Goal: Transaction & Acquisition: Purchase product/service

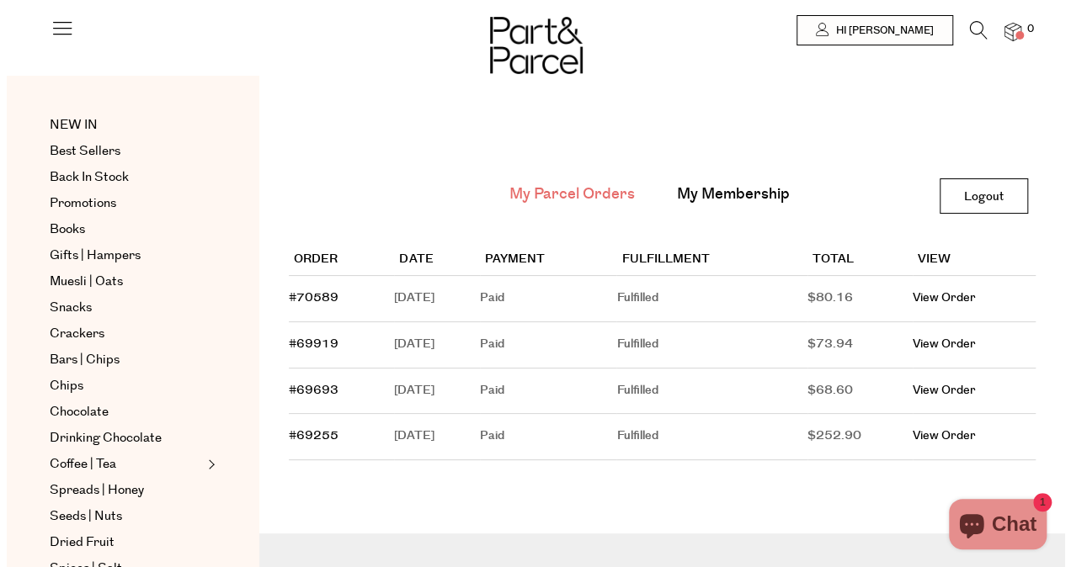
scroll to position [179, 0]
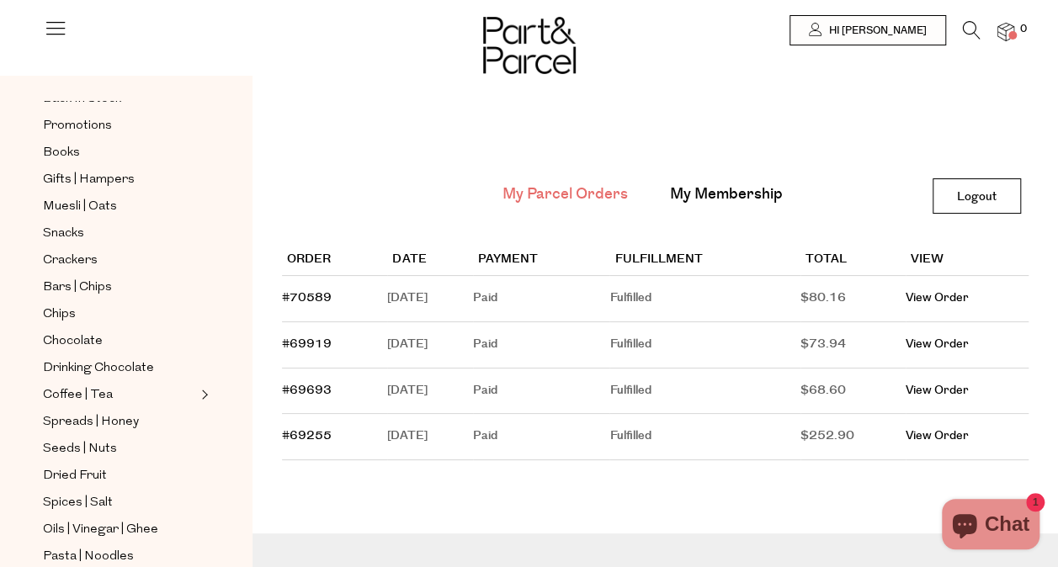
click at [977, 30] on icon at bounding box center [972, 30] width 18 height 19
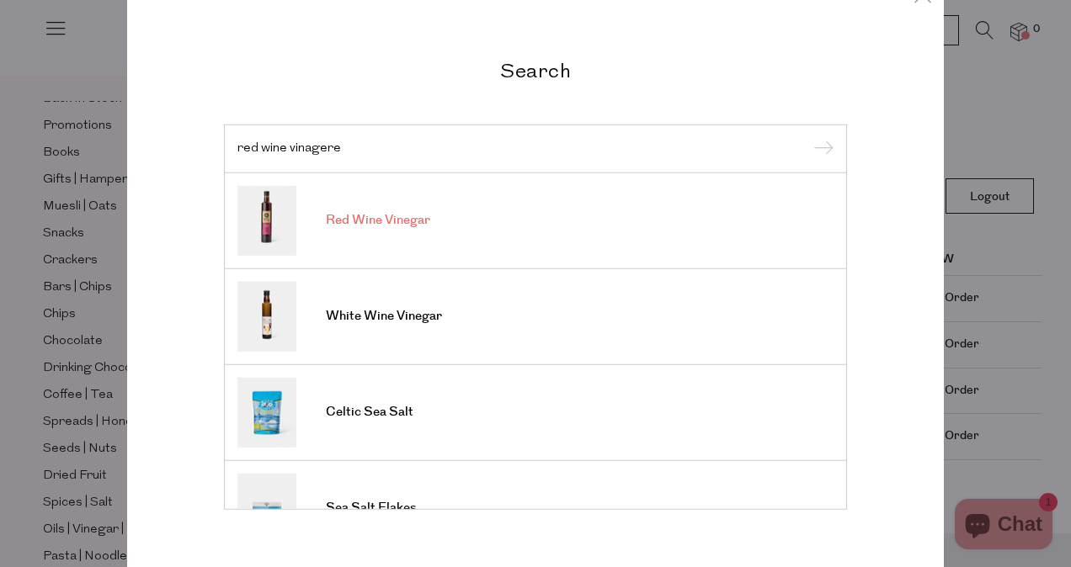
type input "red wine vinagere"
click at [422, 220] on span "Red Wine Vinegar" at bounding box center [378, 220] width 104 height 17
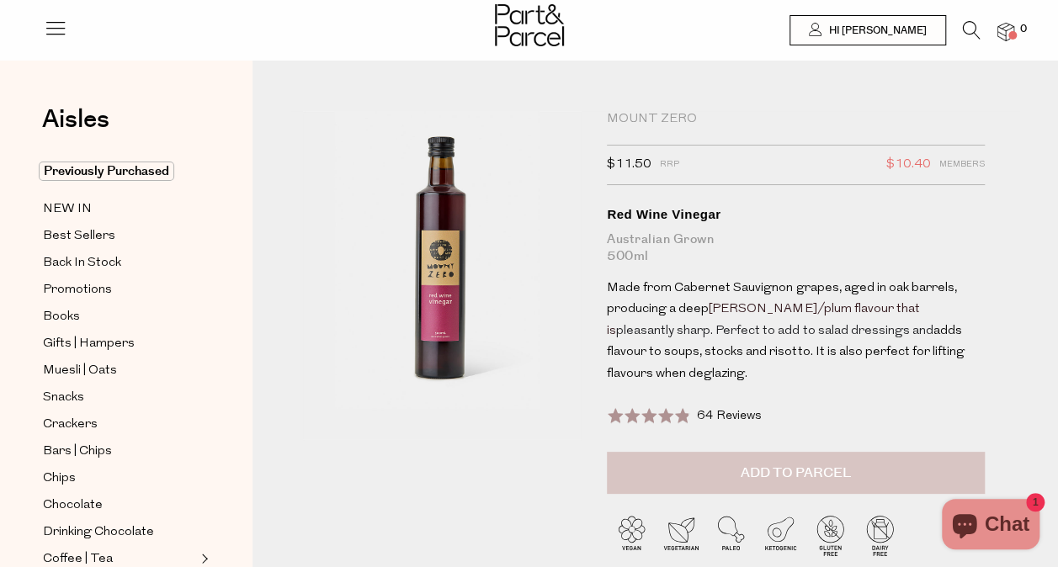
click at [737, 494] on div at bounding box center [756, 556] width 298 height 125
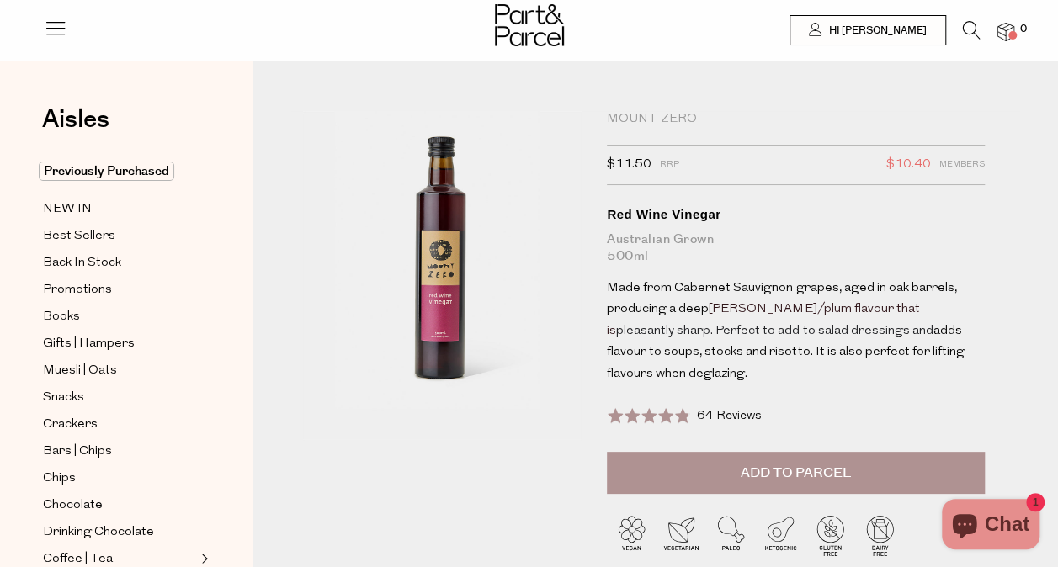
click at [743, 464] on span "Add to Parcel" at bounding box center [796, 473] width 110 height 19
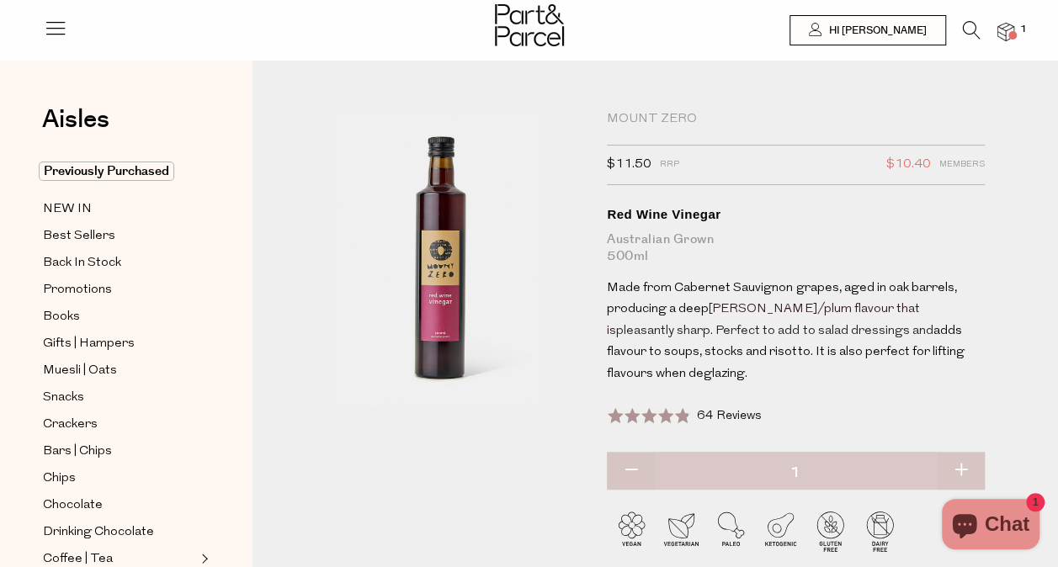
click at [973, 27] on icon at bounding box center [972, 30] width 18 height 19
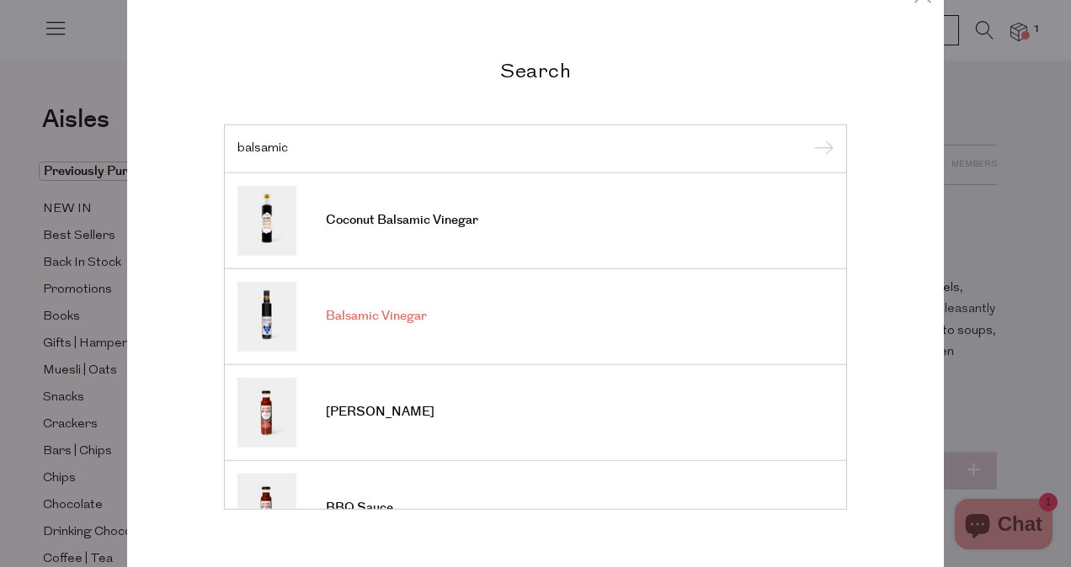
type input "balsamic"
click at [418, 323] on span "Balsamic Vinegar" at bounding box center [376, 316] width 101 height 17
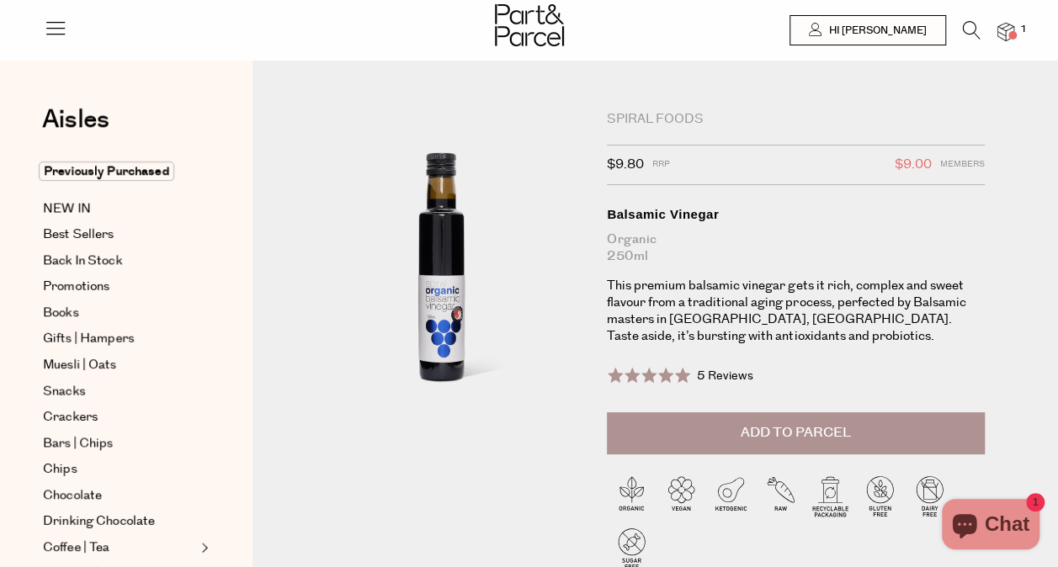
click at [765, 428] on span "Add to Parcel" at bounding box center [796, 432] width 110 height 19
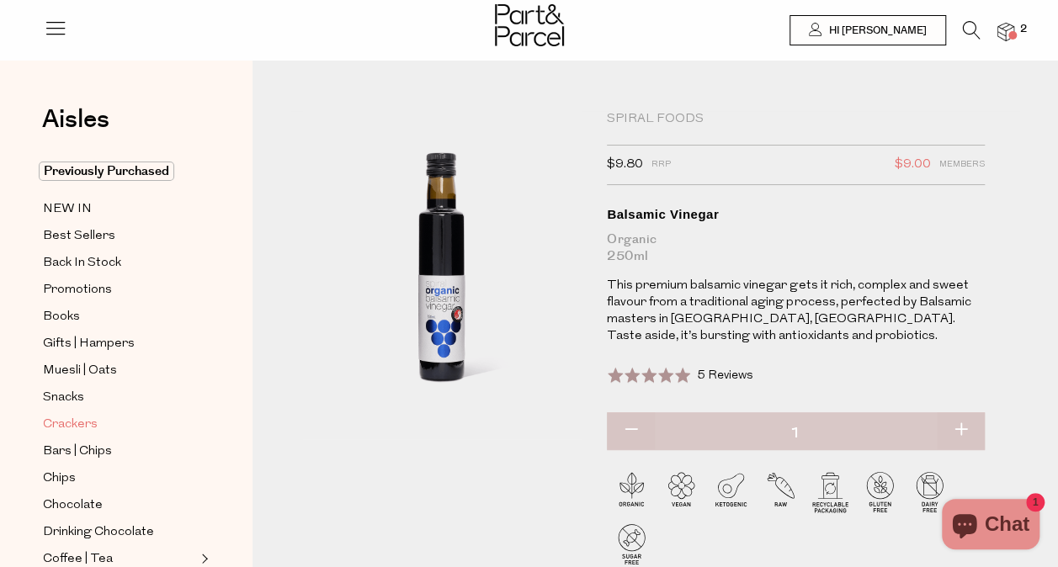
click at [77, 415] on span "Crackers" at bounding box center [70, 425] width 55 height 20
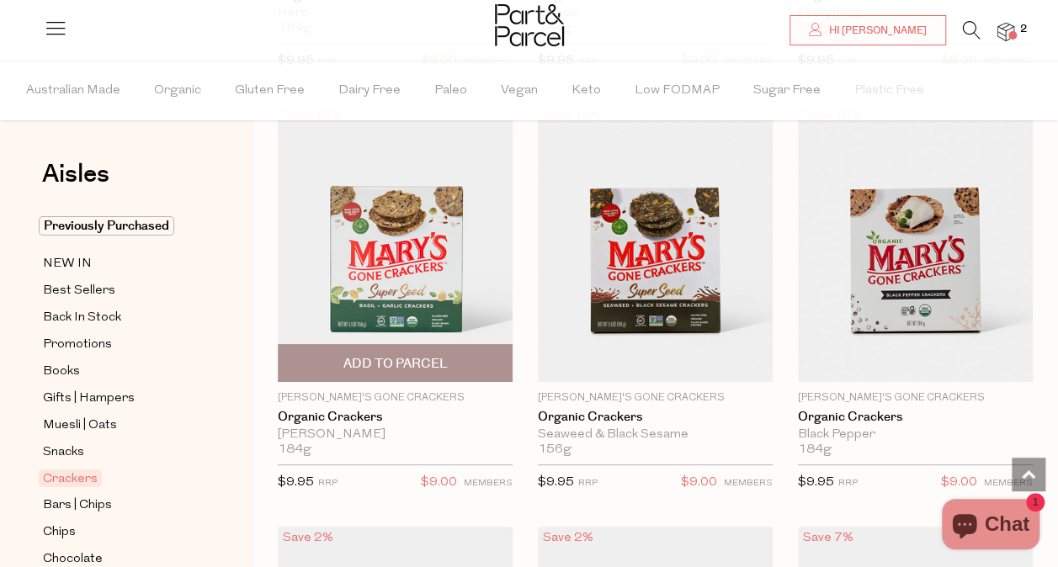
scroll to position [3050, 0]
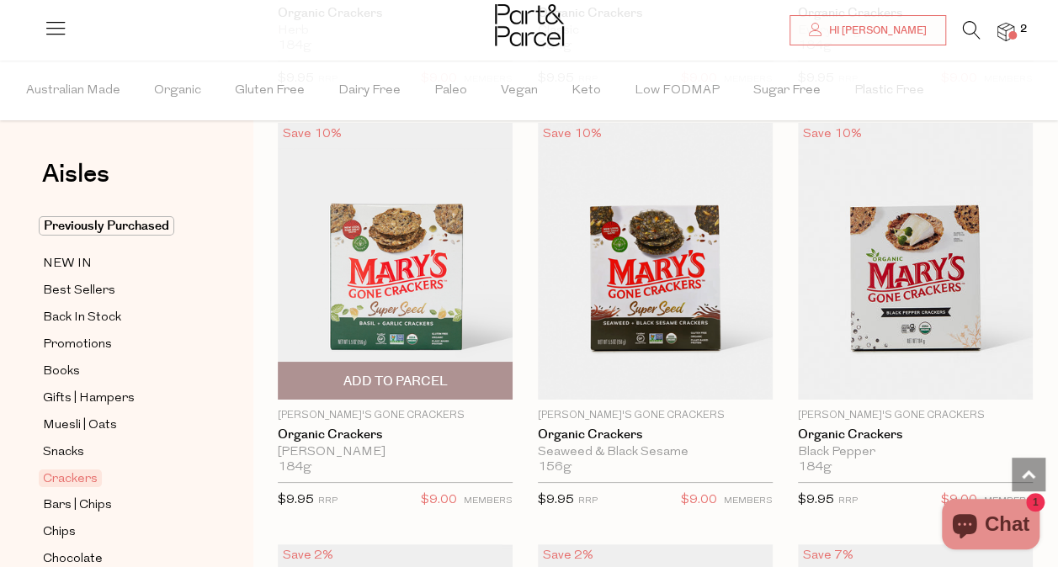
click at [450, 373] on span "Add To Parcel" at bounding box center [395, 381] width 225 height 36
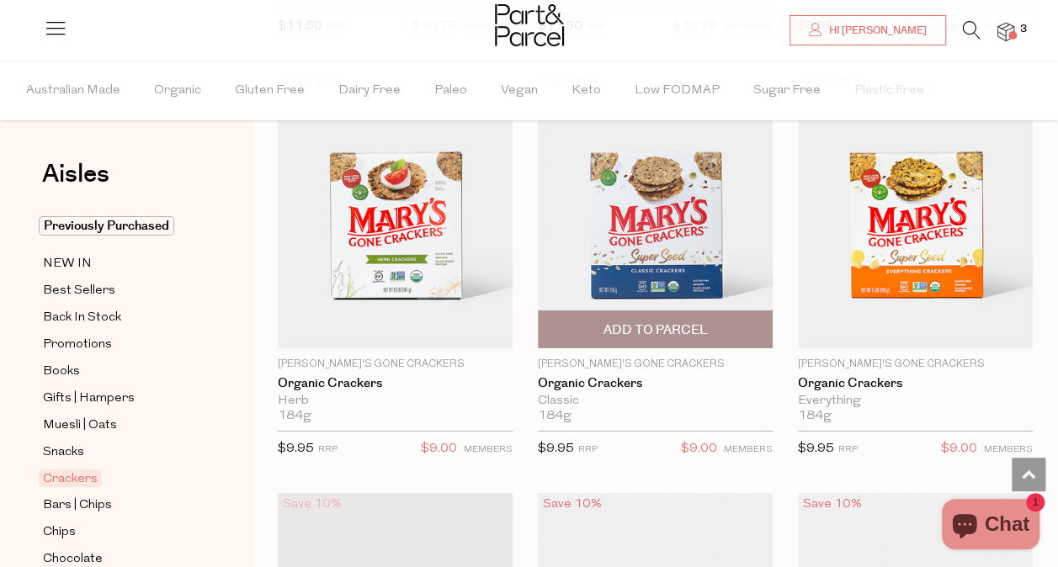
scroll to position [2678, 0]
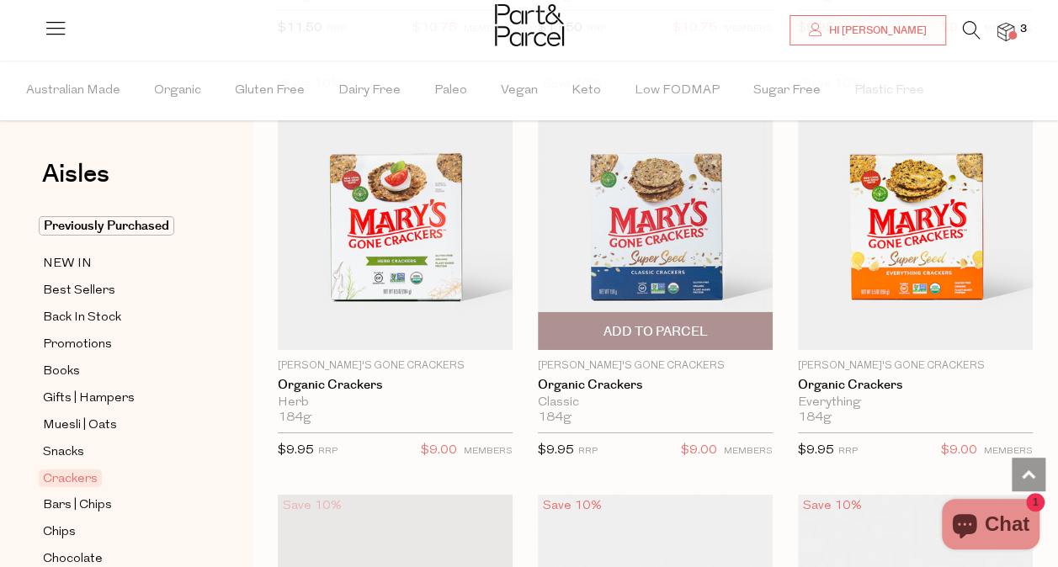
click at [666, 323] on span "Add To Parcel" at bounding box center [655, 332] width 104 height 18
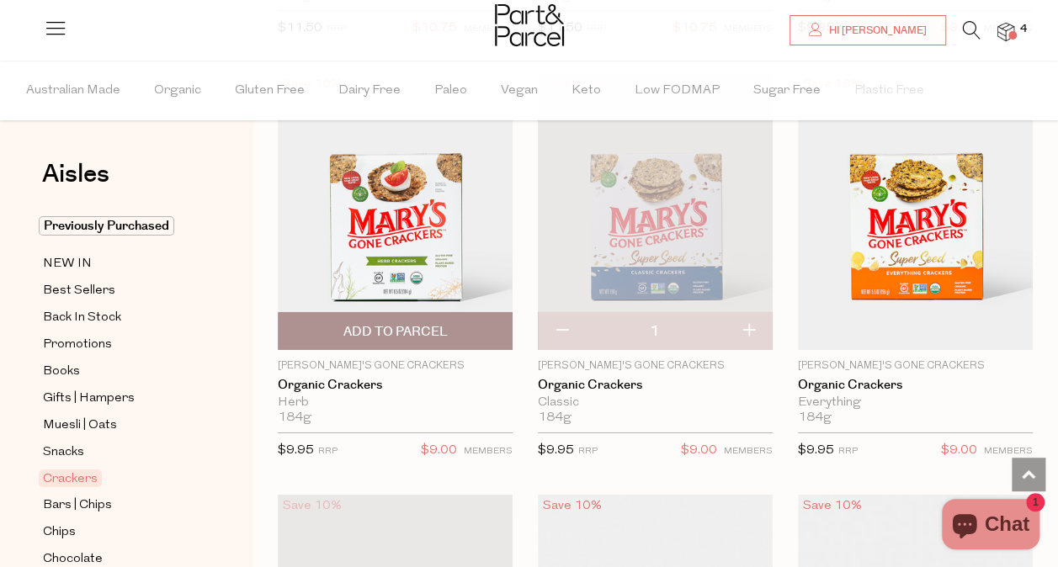
click at [457, 333] on span "Add To Parcel" at bounding box center [395, 331] width 225 height 36
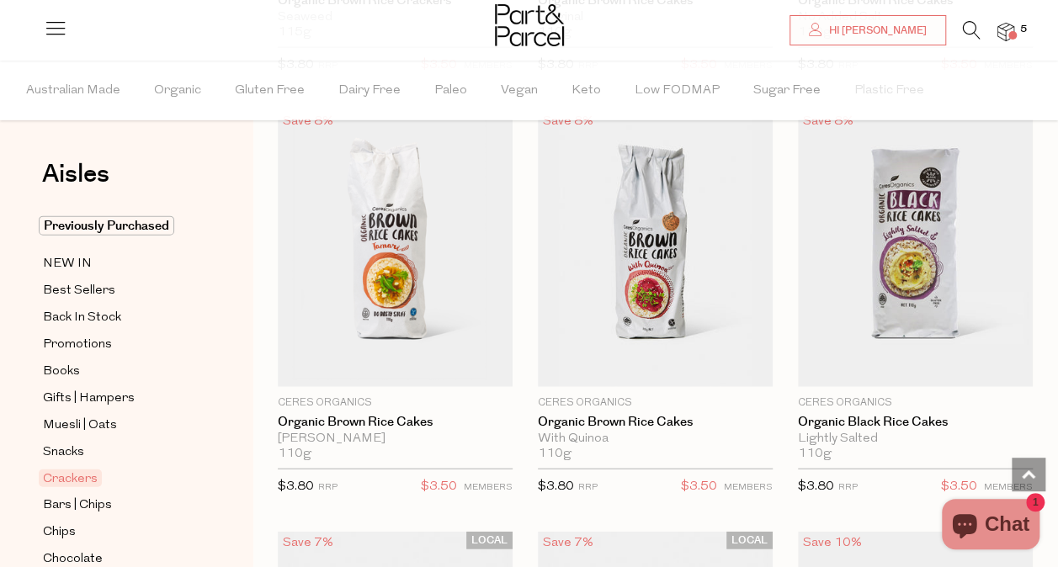
scroll to position [1739, 0]
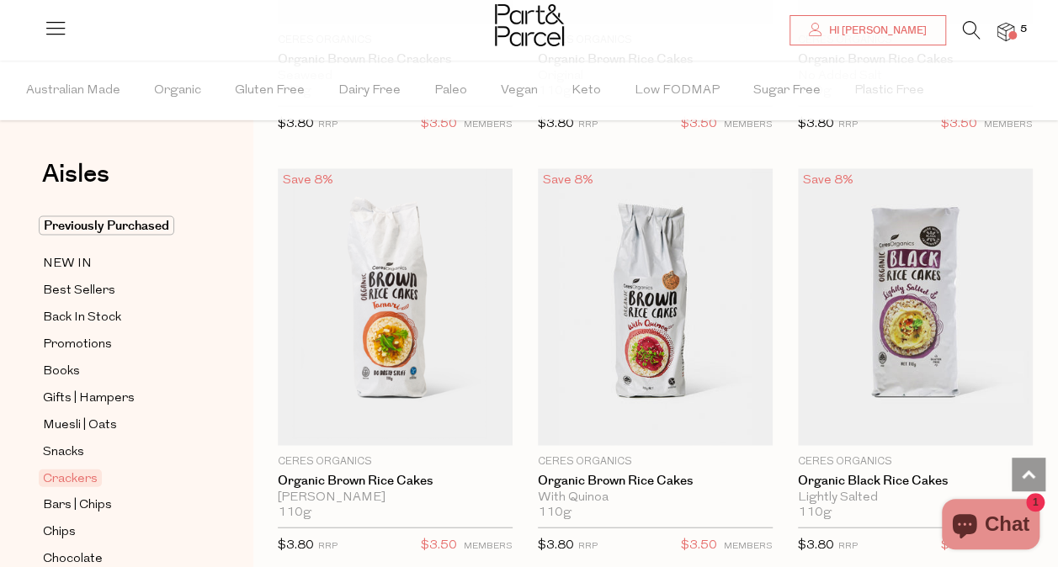
click at [975, 31] on icon at bounding box center [972, 30] width 18 height 19
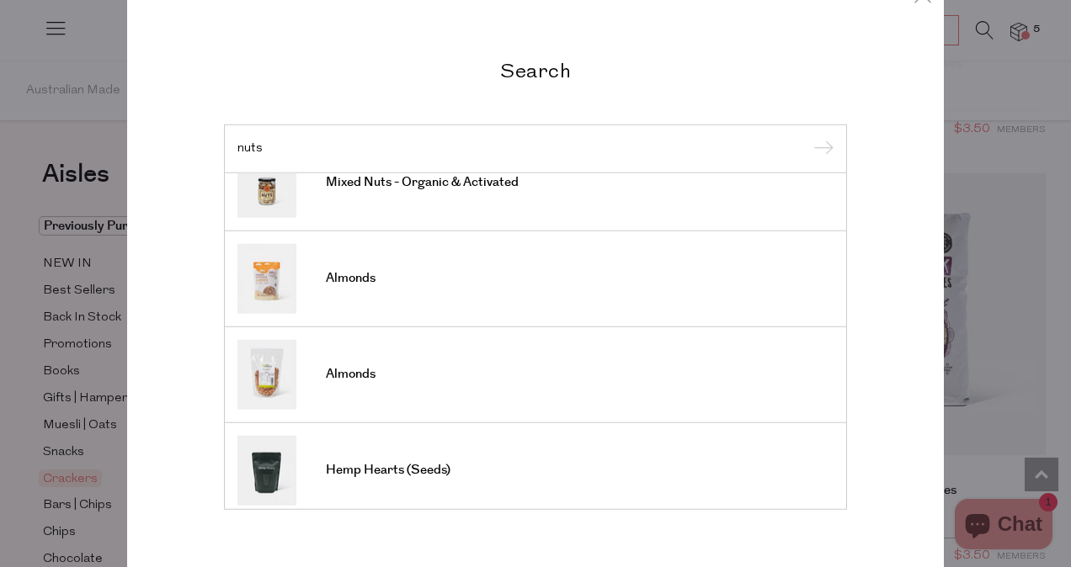
scroll to position [620, 0]
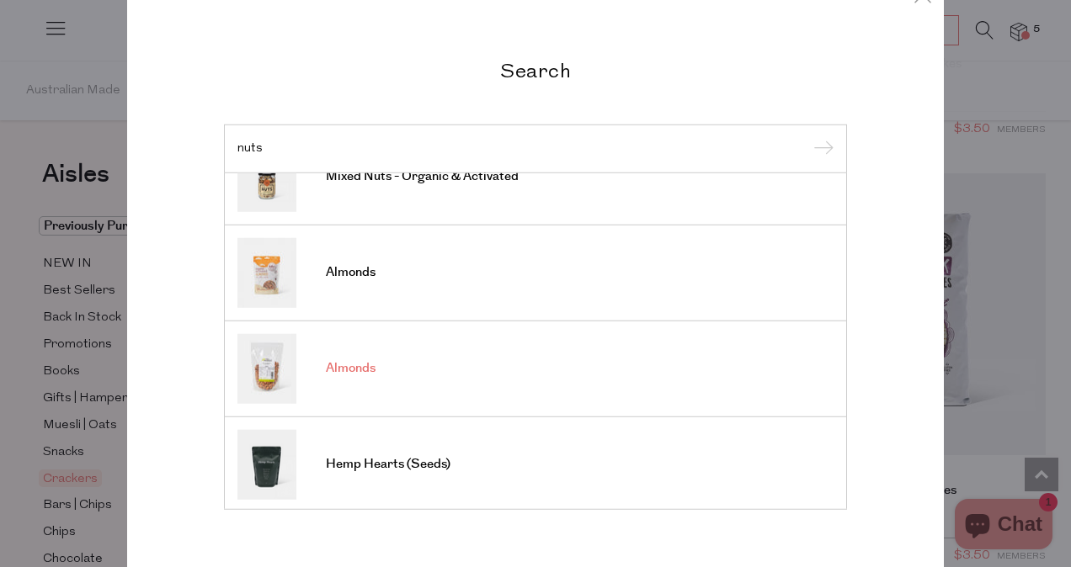
type input "nuts"
click at [354, 362] on span "Almonds" at bounding box center [351, 368] width 50 height 17
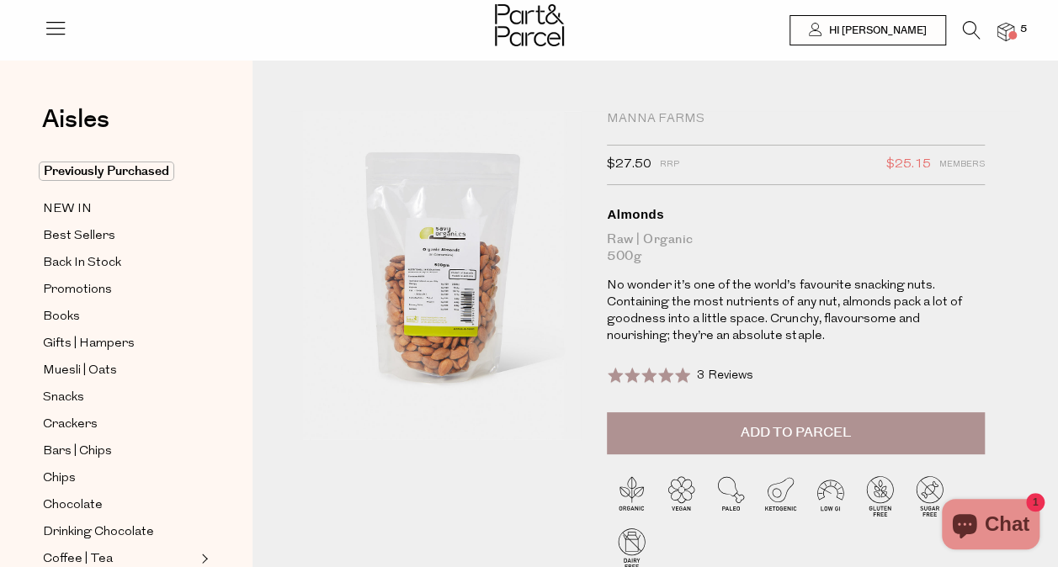
click at [729, 424] on button "Add to Parcel" at bounding box center [796, 434] width 378 height 42
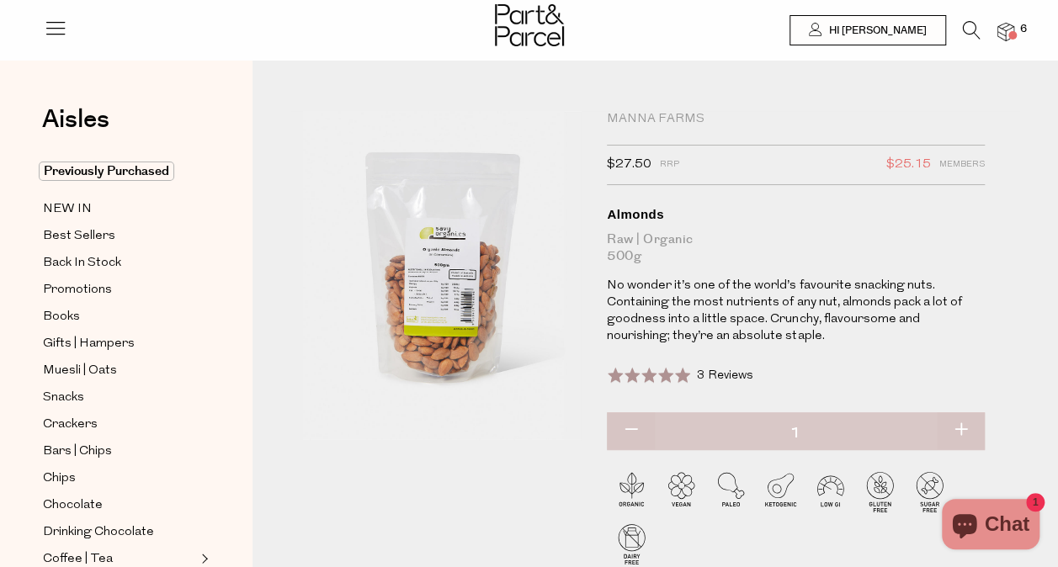
click at [970, 37] on icon at bounding box center [972, 30] width 18 height 19
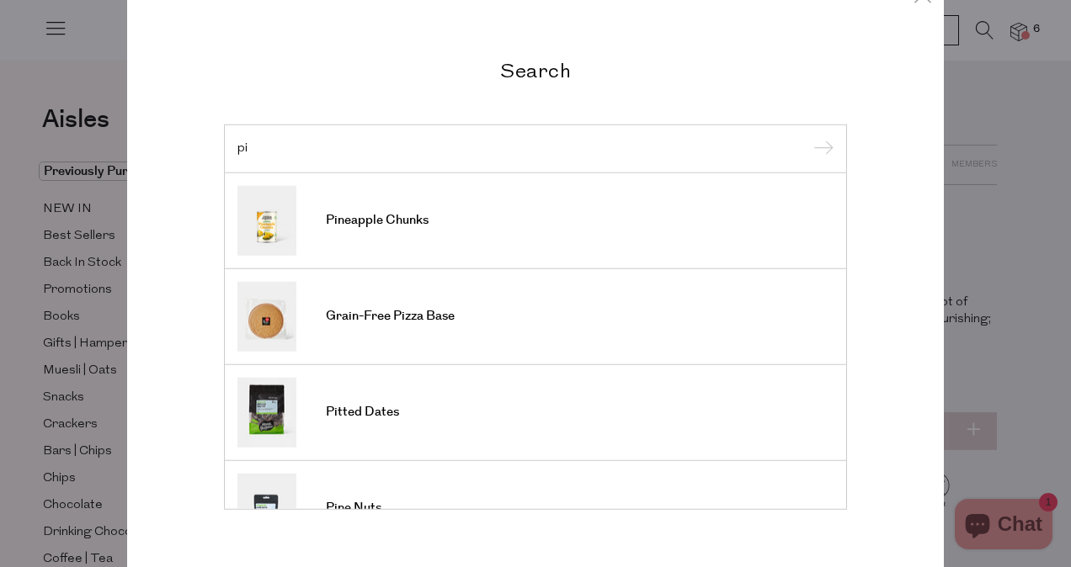
type input "p"
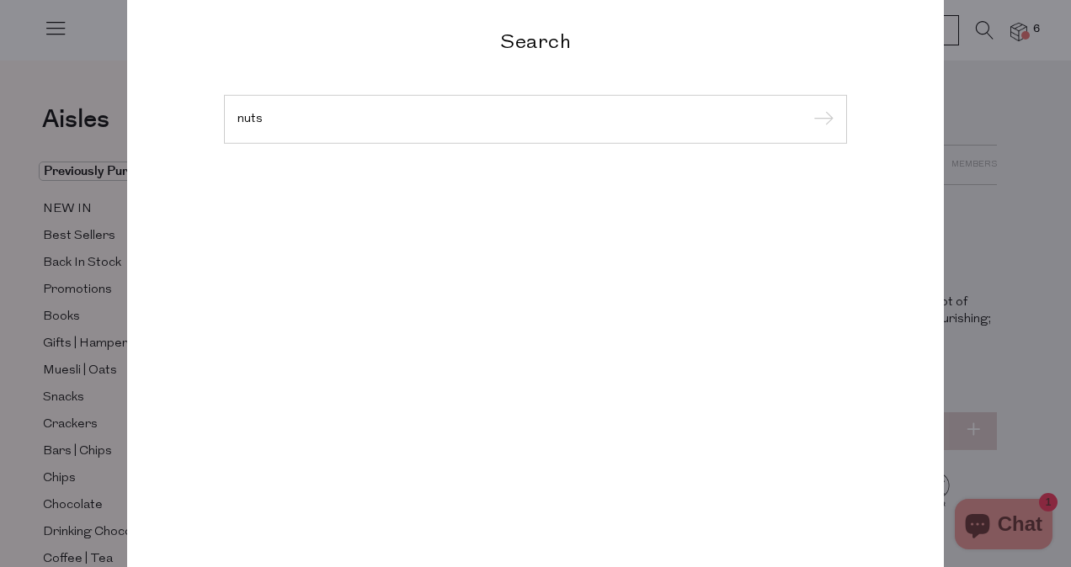
type input "nuts"
click at [808, 108] on input "submit" at bounding box center [820, 120] width 25 height 25
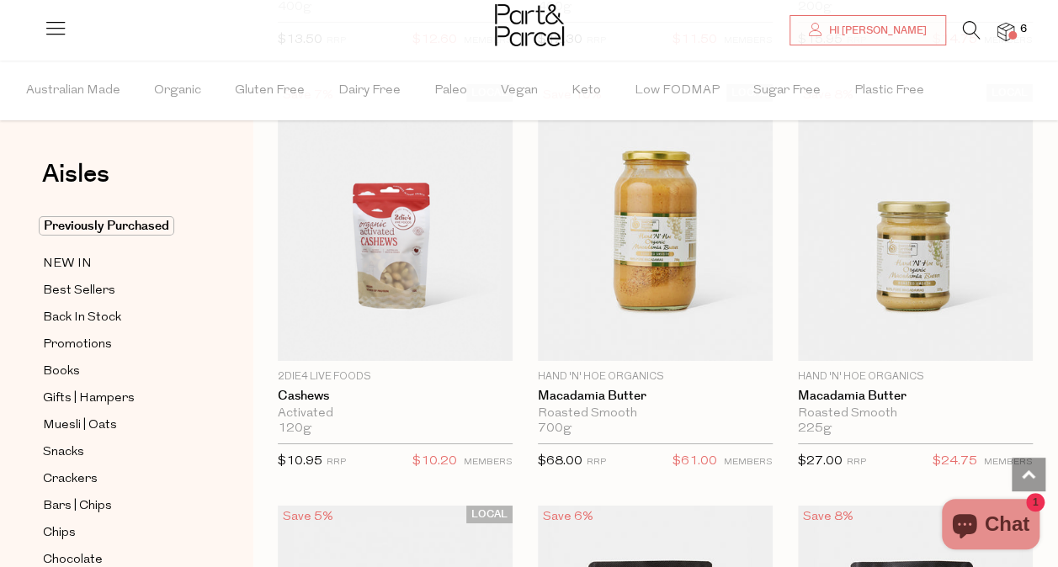
scroll to position [6059, 0]
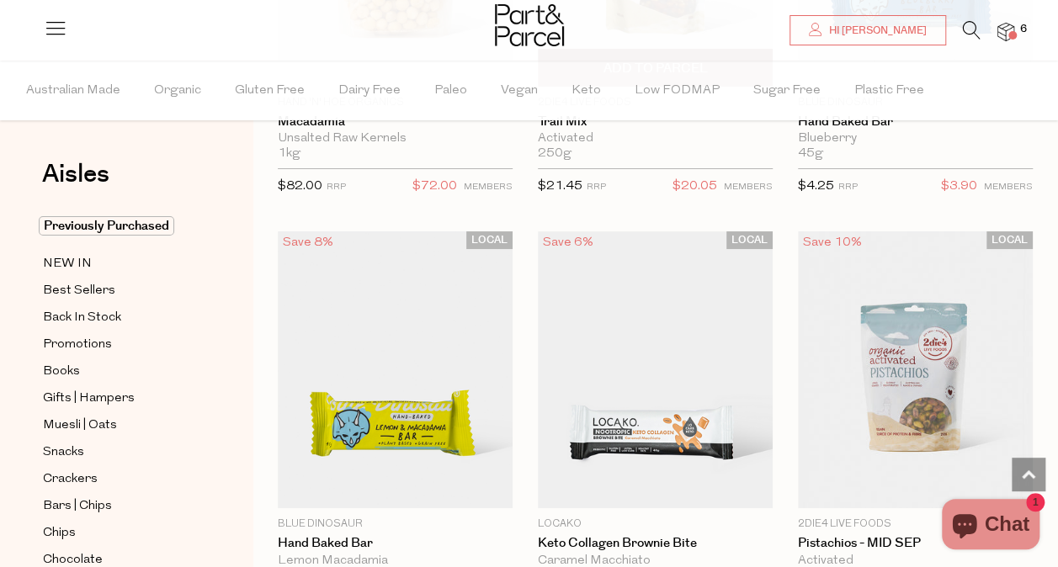
scroll to position [12663, 0]
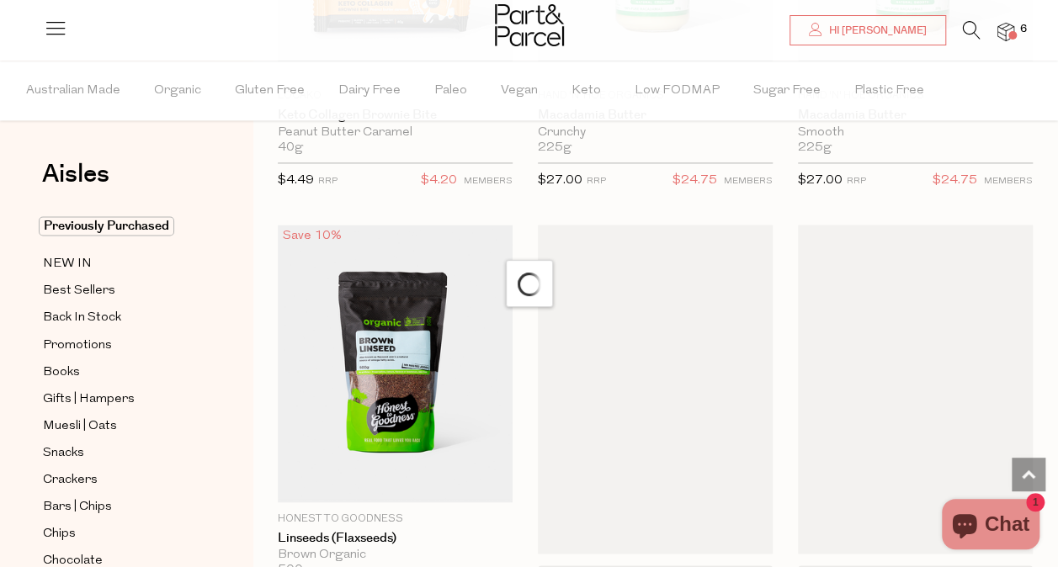
scroll to position [13936, 0]
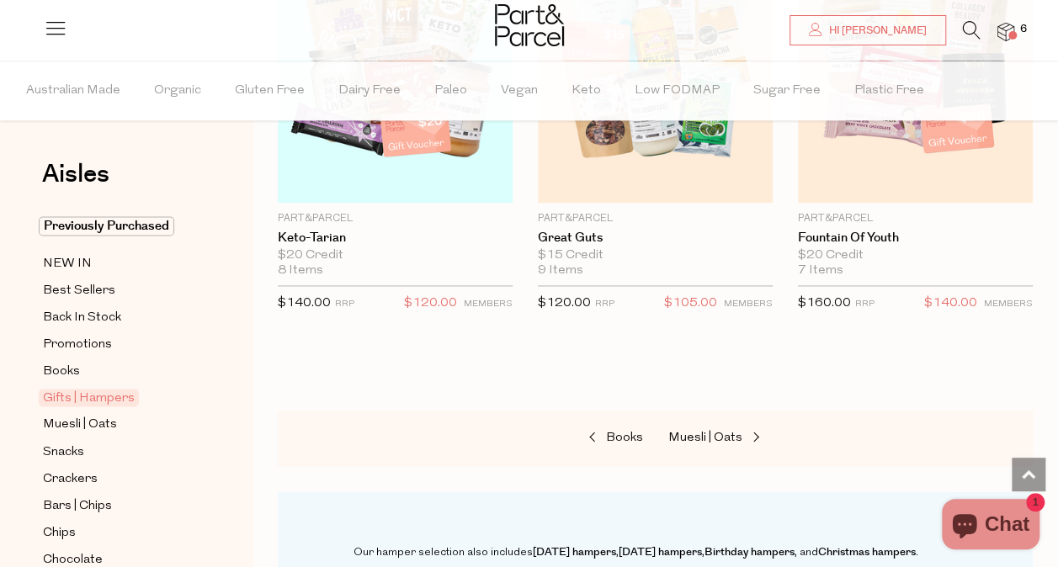
scroll to position [1142, 0]
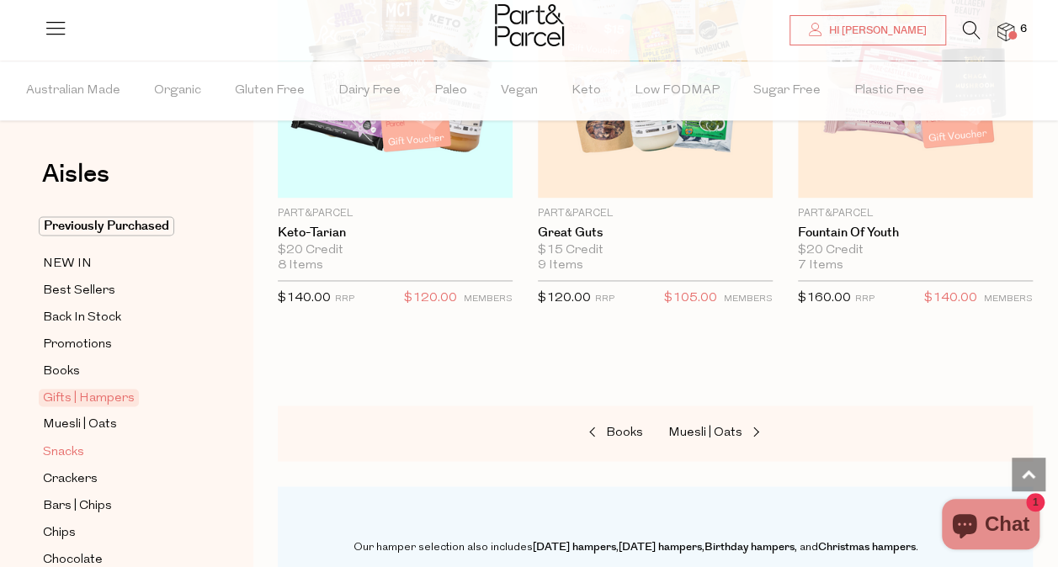
click at [77, 445] on span "Snacks" at bounding box center [63, 452] width 41 height 20
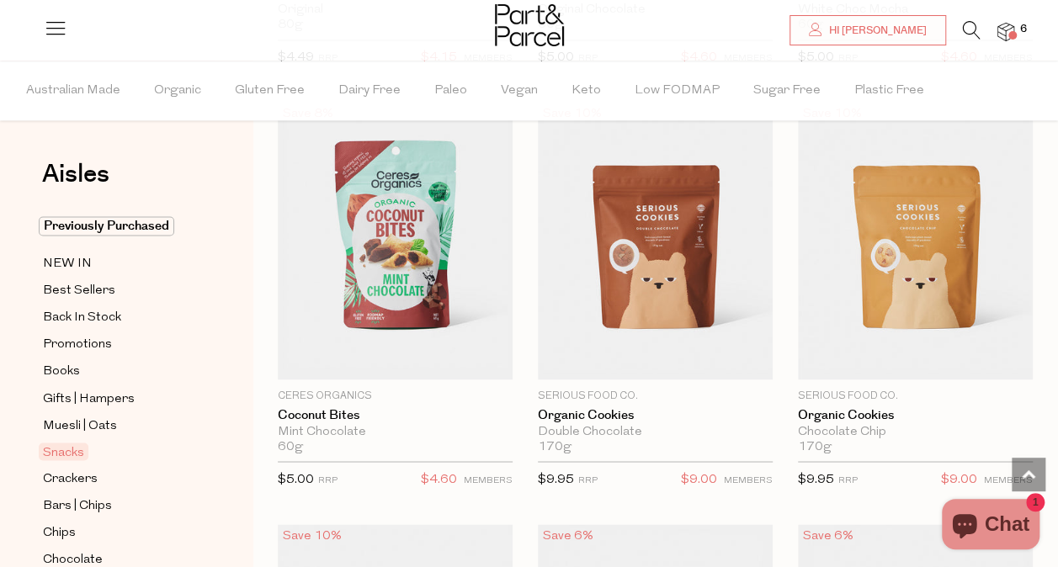
scroll to position [4385, 0]
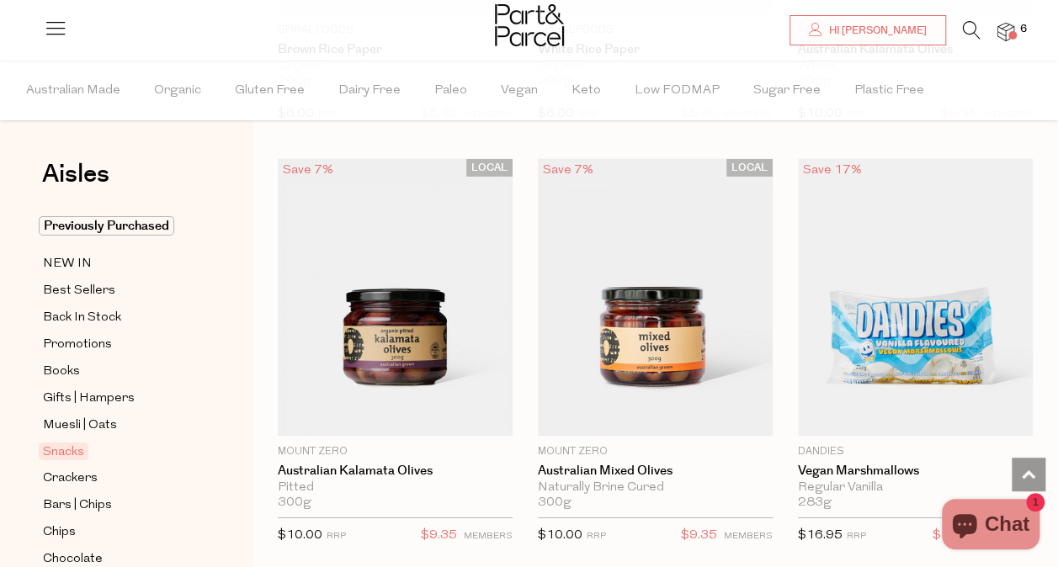
scroll to position [8955, 0]
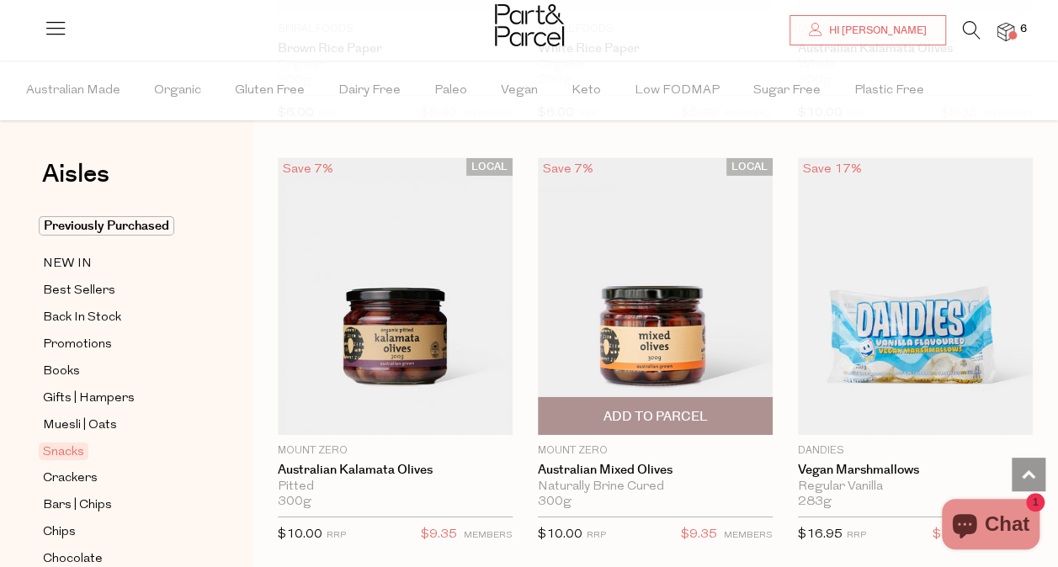
click at [639, 408] on span "Add To Parcel" at bounding box center [655, 417] width 104 height 18
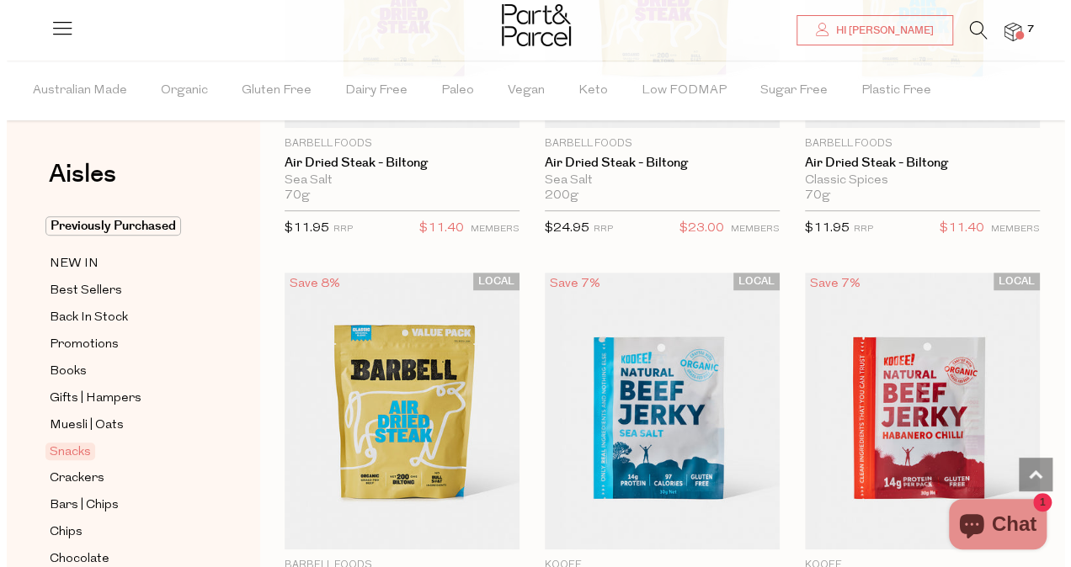
scroll to position [364, 0]
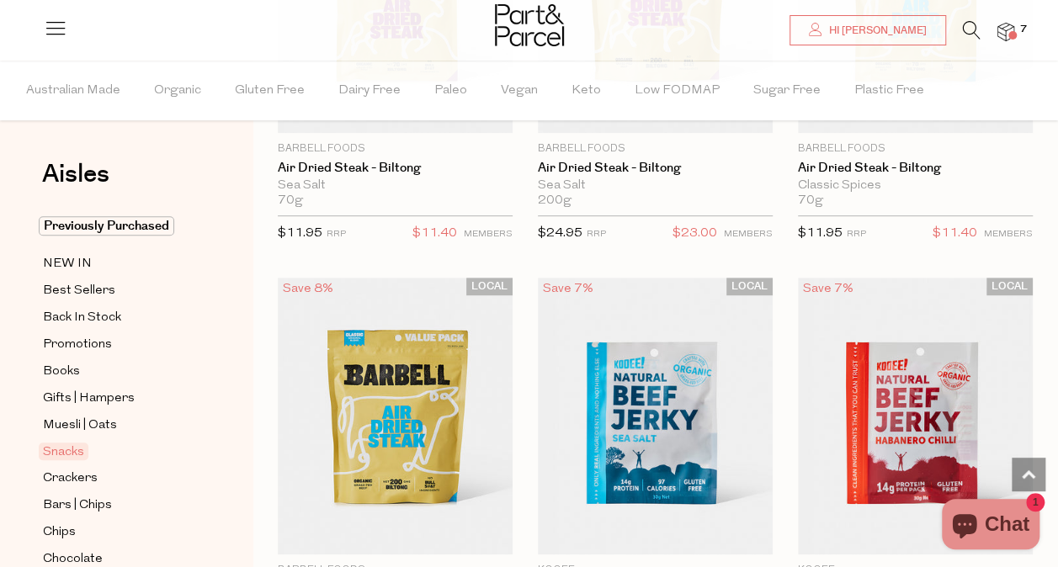
click at [970, 27] on icon at bounding box center [972, 30] width 18 height 19
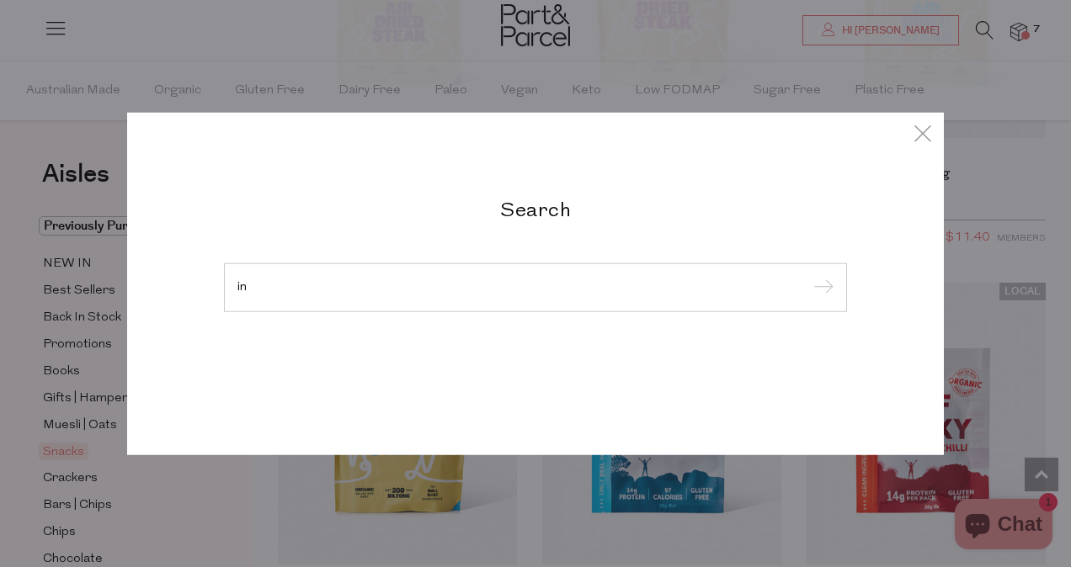
type input "i"
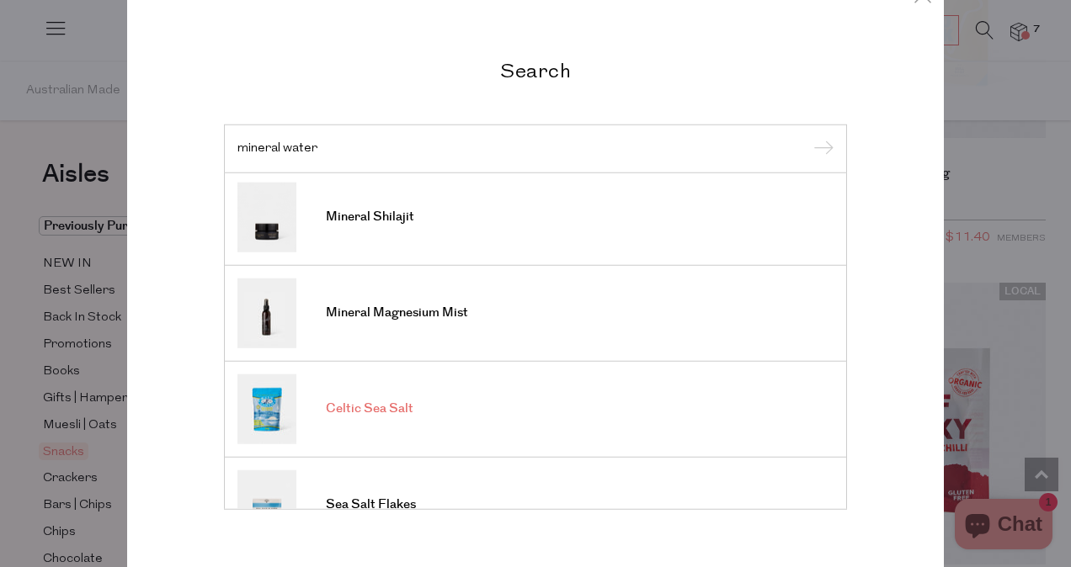
scroll to position [0, 0]
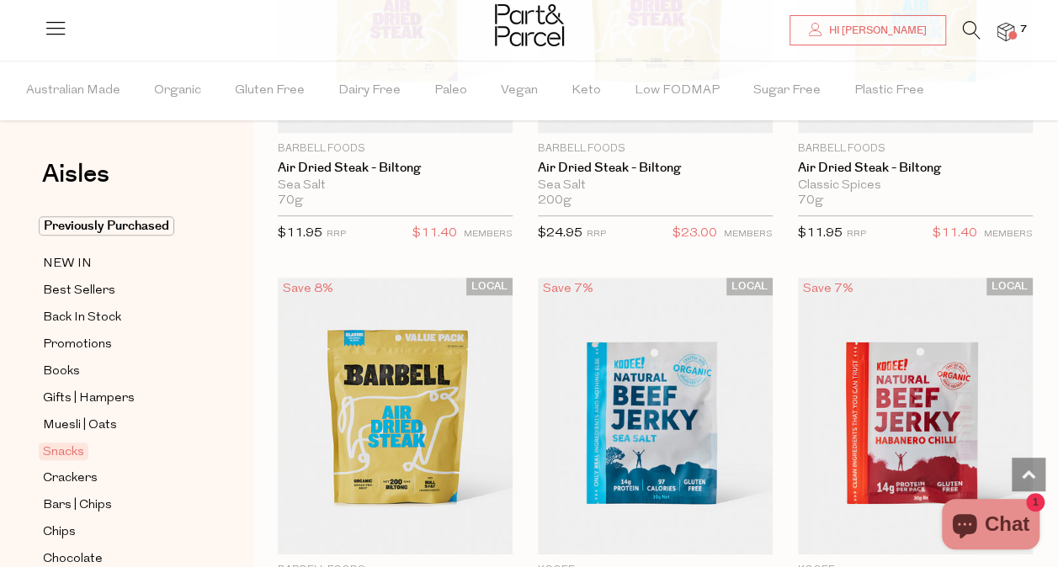
click at [966, 35] on icon at bounding box center [972, 30] width 18 height 19
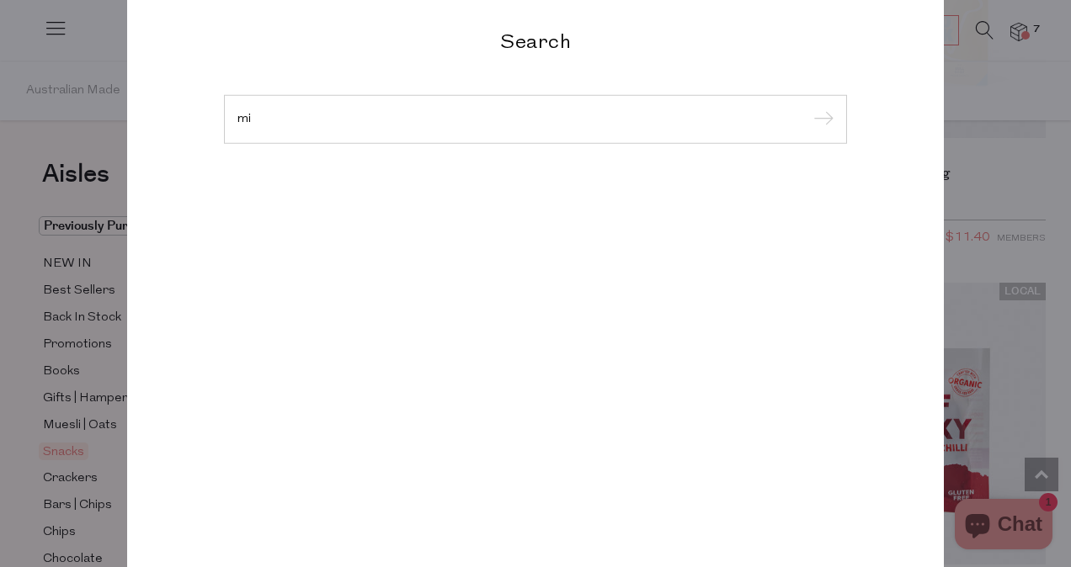
type input "m"
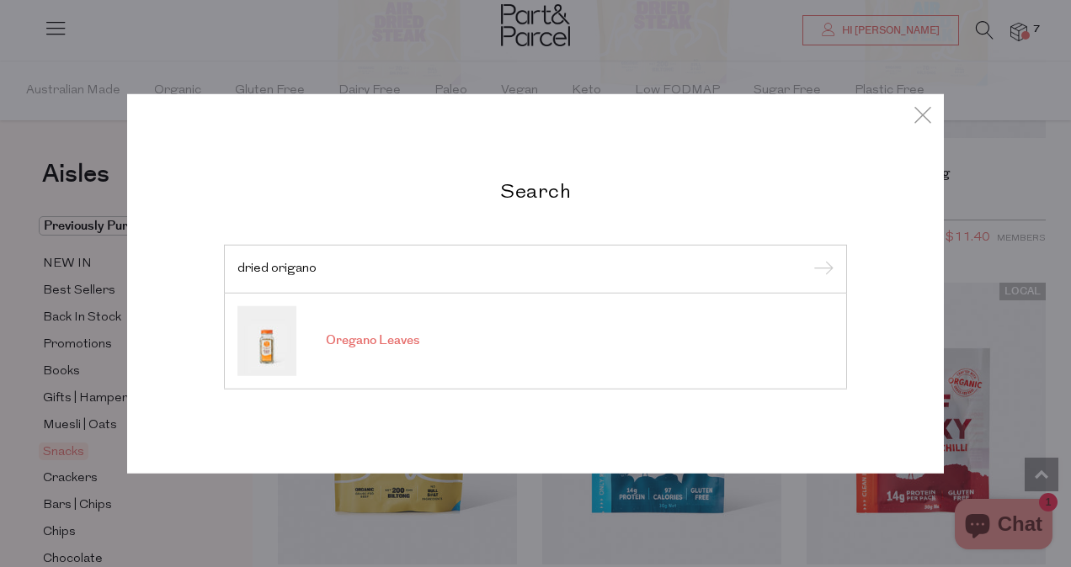
type input "dried origano"
click at [423, 330] on link "Oregano Leaves" at bounding box center [535, 341] width 596 height 70
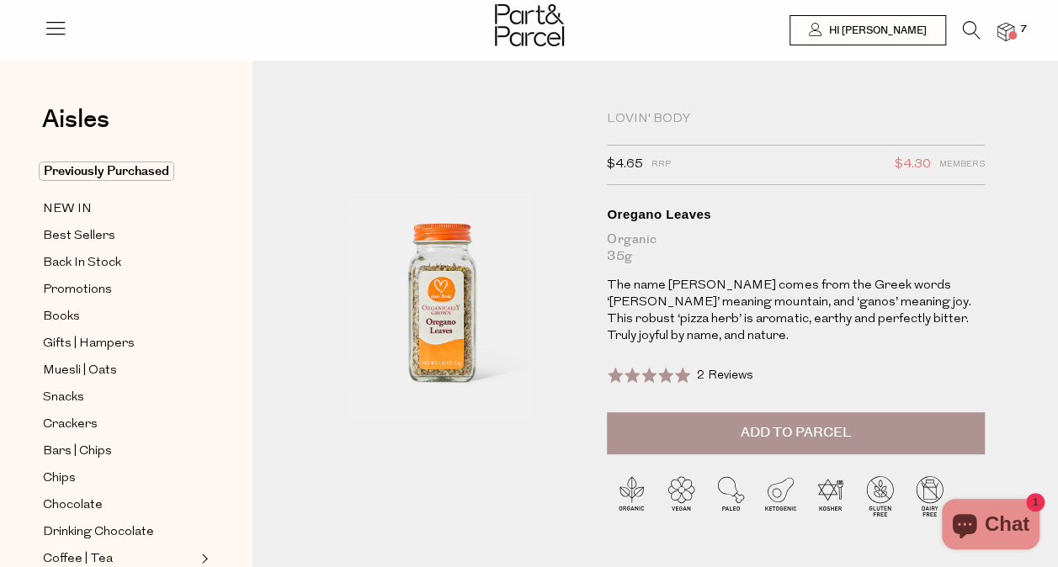
click at [701, 427] on button "Add to Parcel" at bounding box center [796, 434] width 378 height 42
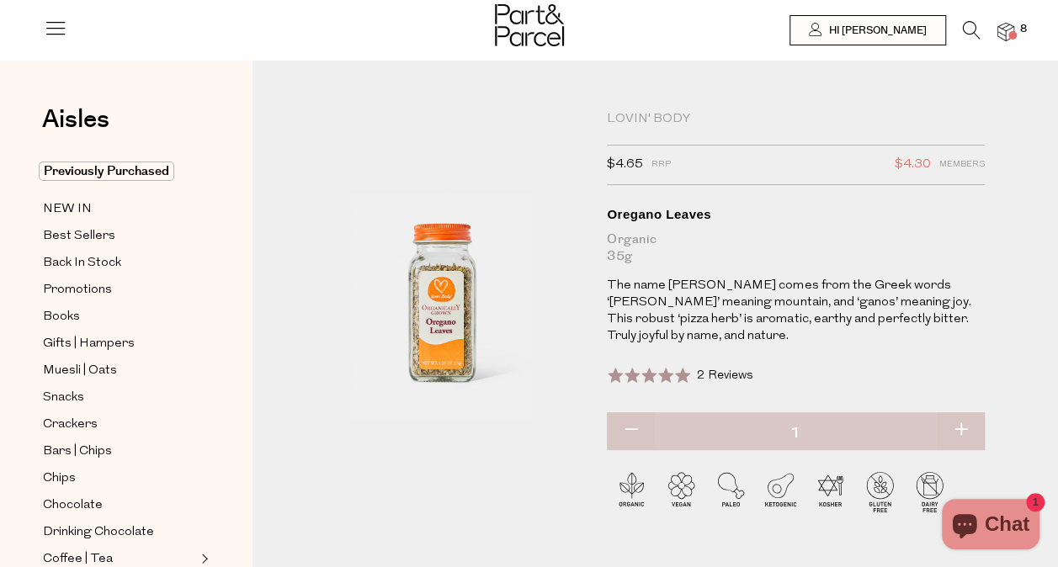
click at [973, 28] on icon at bounding box center [972, 30] width 18 height 19
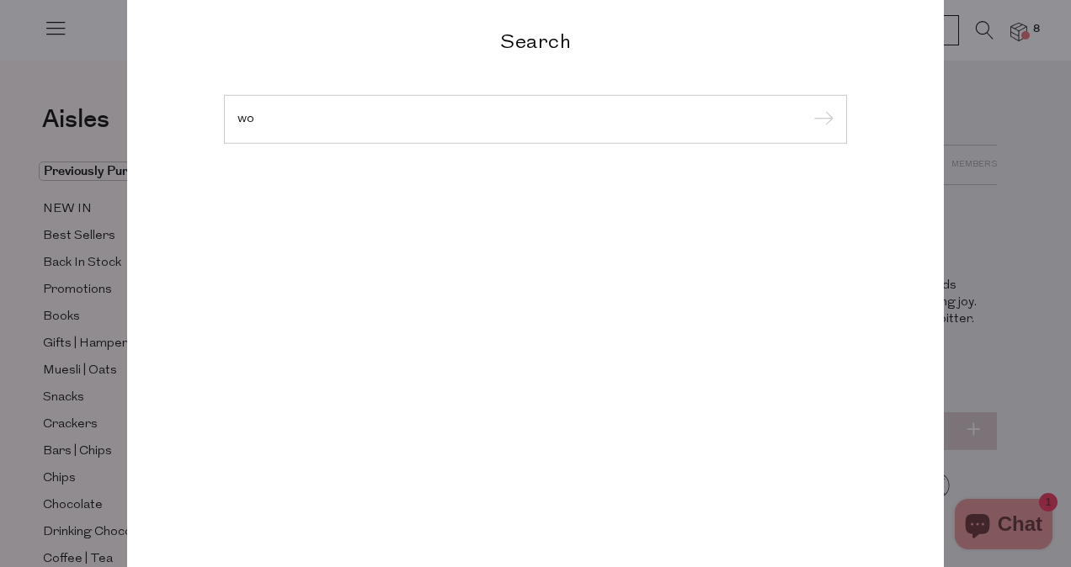
type input "w"
type input "sauces"
click at [808, 108] on input "submit" at bounding box center [820, 120] width 25 height 25
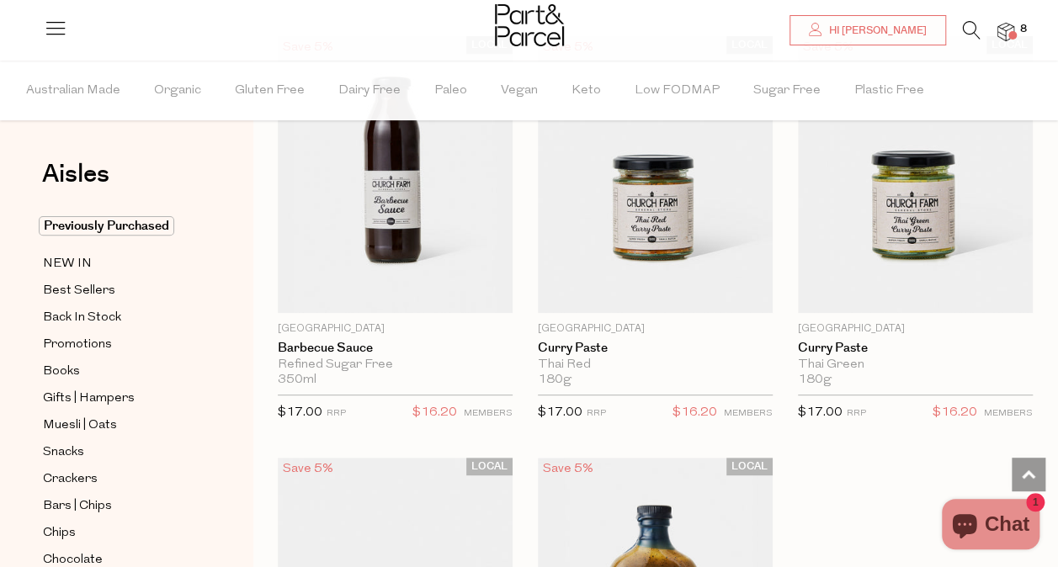
scroll to position [6714, 0]
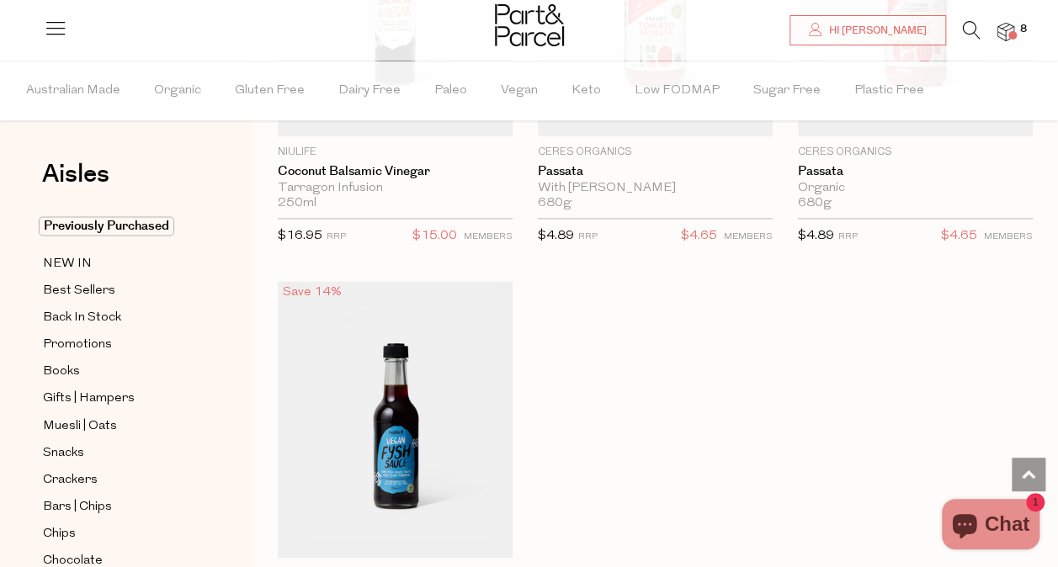
scroll to position [13864, 0]
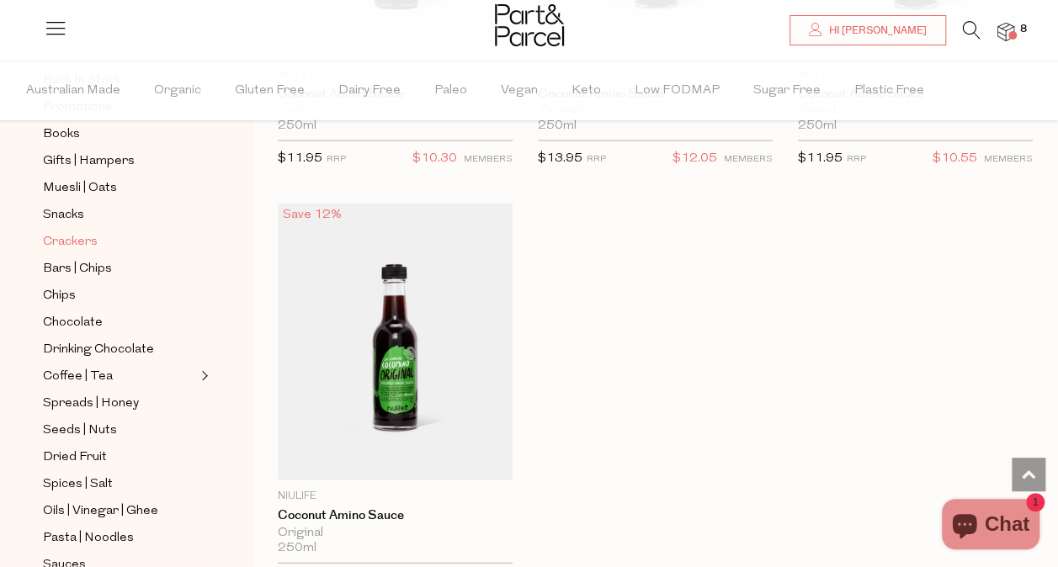
scroll to position [249, 0]
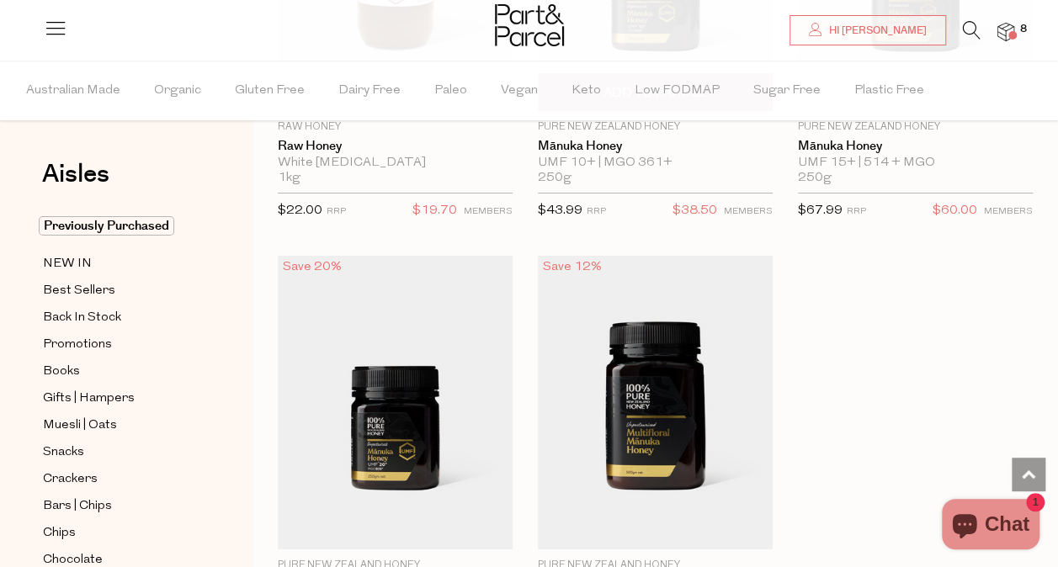
scroll to position [6425, 0]
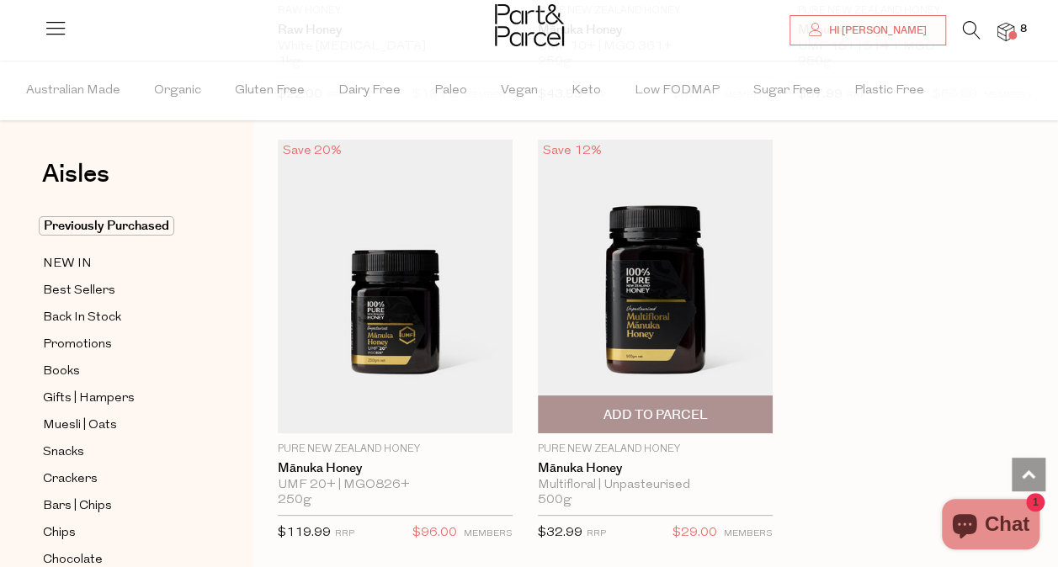
click at [706, 407] on span "Add To Parcel" at bounding box center [655, 416] width 104 height 18
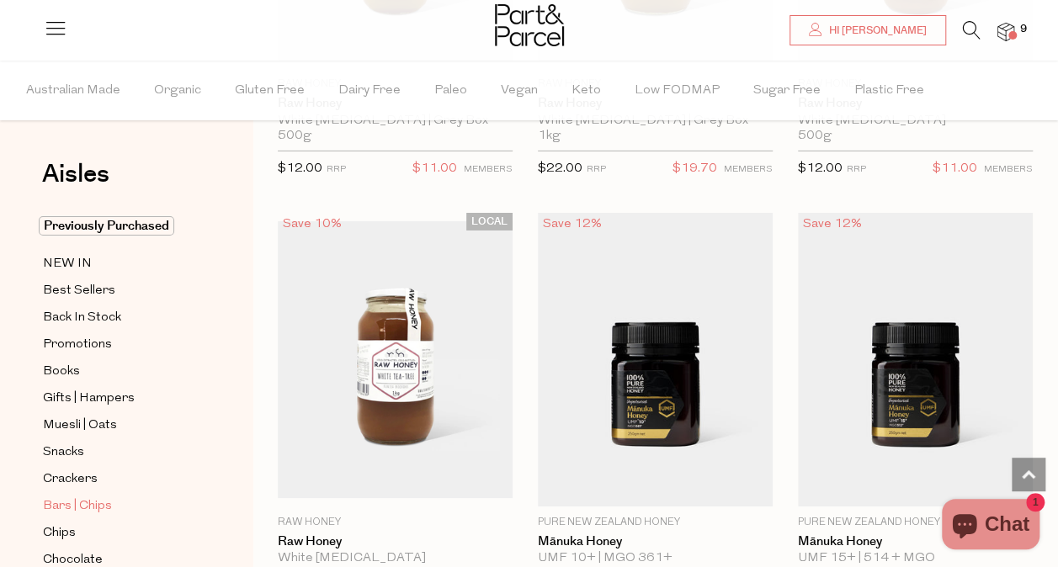
scroll to position [111, 0]
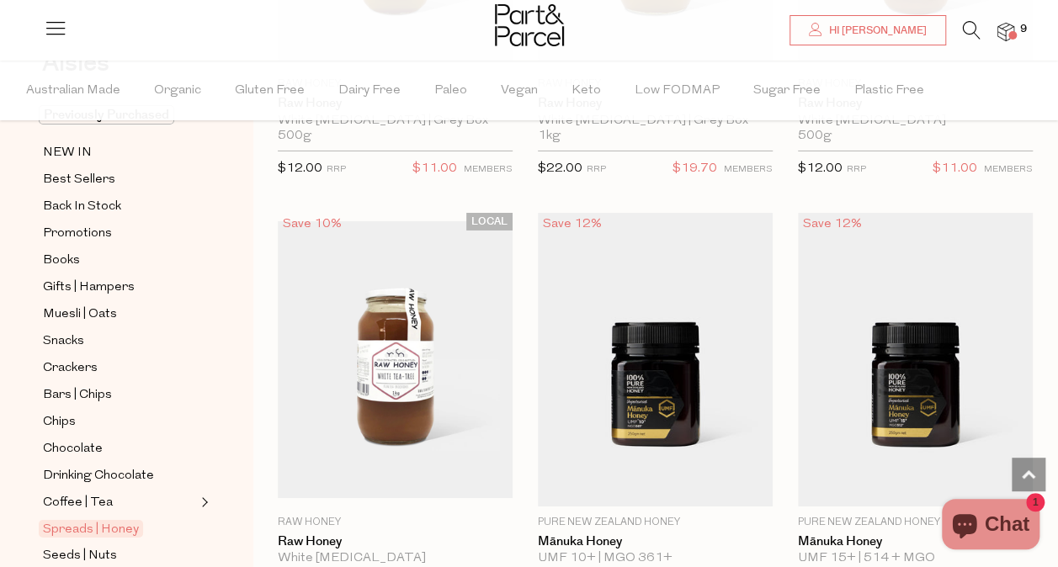
click at [1009, 34] on span at bounding box center [1013, 35] width 8 height 8
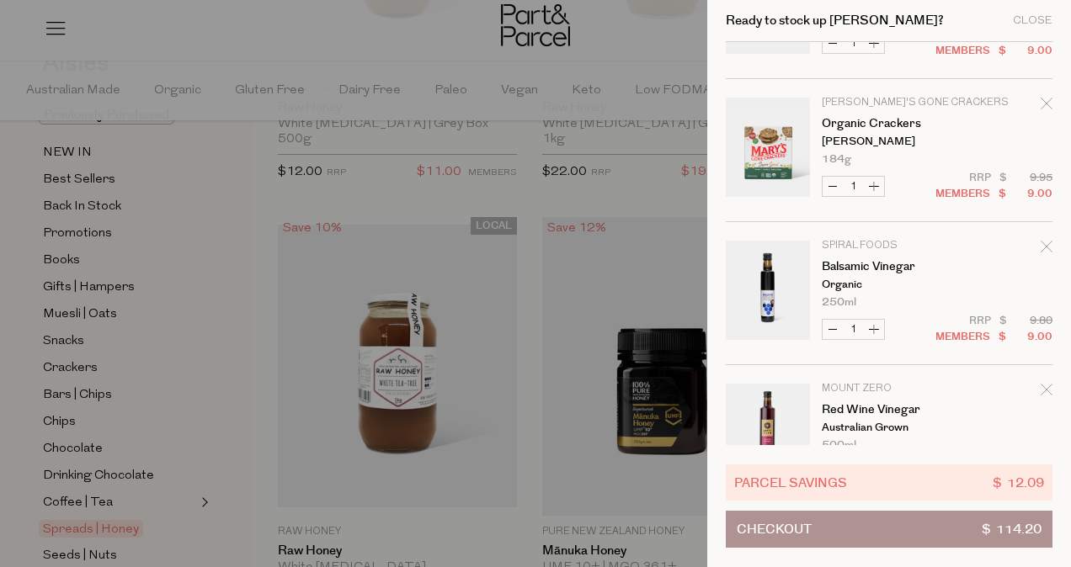
scroll to position [881, 0]
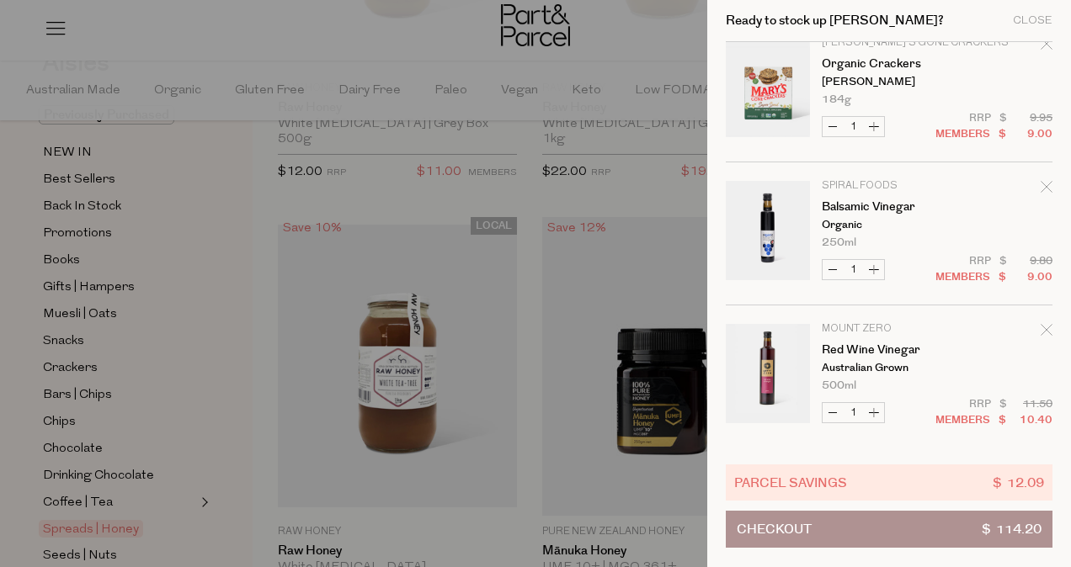
click at [892, 534] on button "Checkout $ 114.20" at bounding box center [889, 529] width 327 height 37
